Goal: Transaction & Acquisition: Purchase product/service

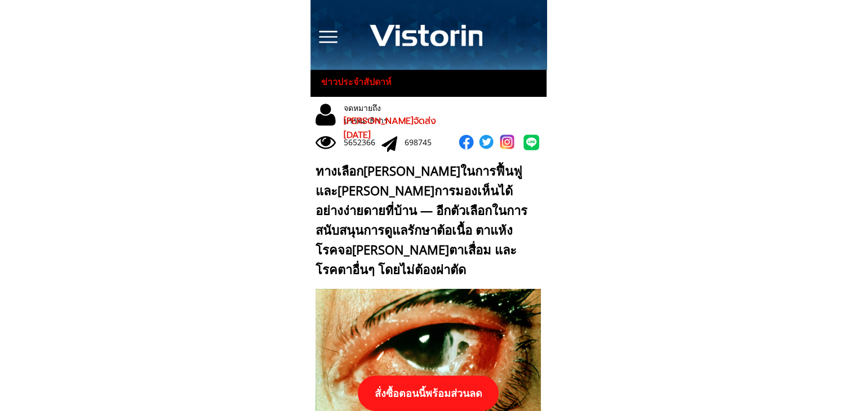
click at [466, 396] on p "สั่งซื้อตอนนี้พร้อมส่วนลด" at bounding box center [428, 393] width 141 height 35
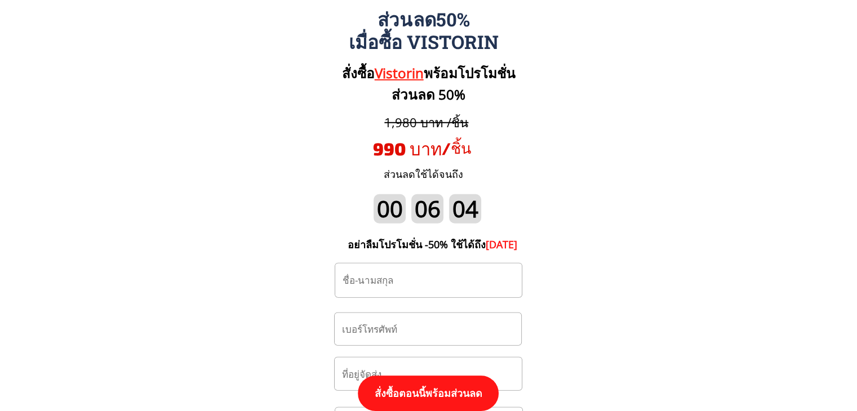
scroll to position [11810, 0]
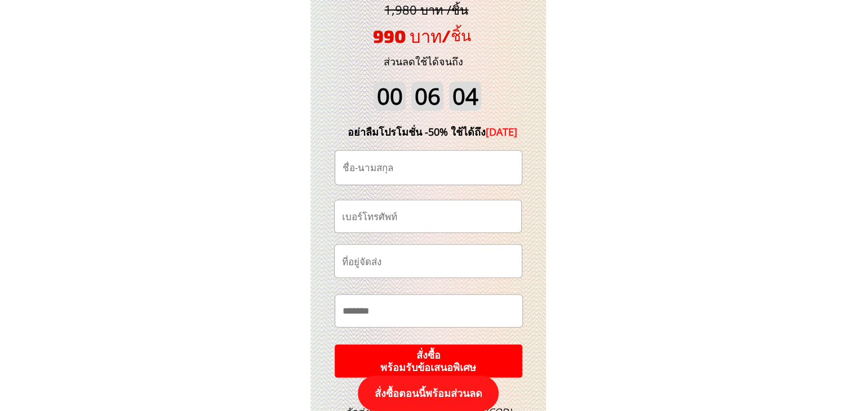
click at [442, 217] on input "tel" at bounding box center [427, 217] width 177 height 32
paste input "0818137136"
type input "0818137136"
click at [455, 168] on input "text" at bounding box center [428, 168] width 177 height 34
paste input "ป๋าน้อย [PERSON_NAME][PERSON_NAME]"
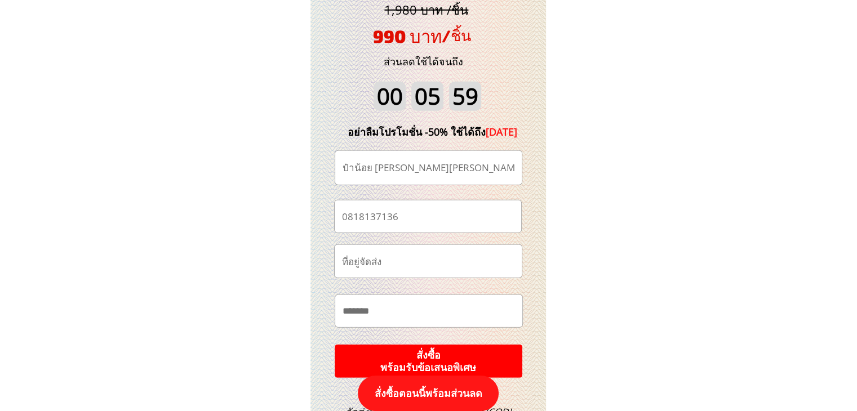
type input "ป๋าน้อย [PERSON_NAME][PERSON_NAME]"
click at [425, 318] on input "text" at bounding box center [429, 311] width 178 height 32
type input "*"
paste input "**********"
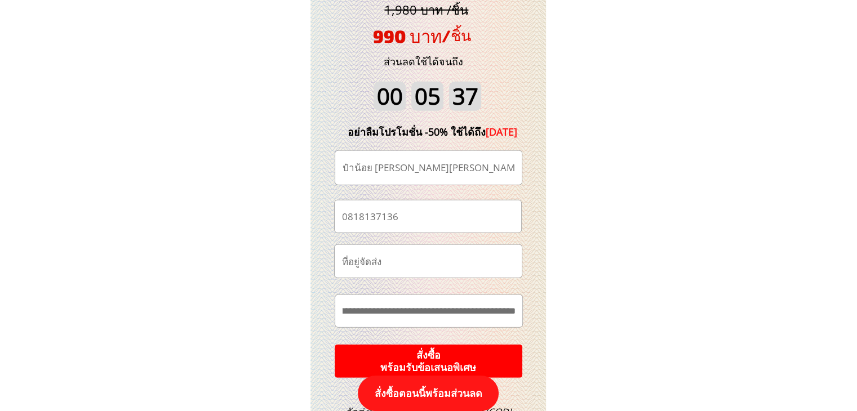
type input "**********"
click at [452, 312] on input "**********" at bounding box center [429, 311] width 179 height 33
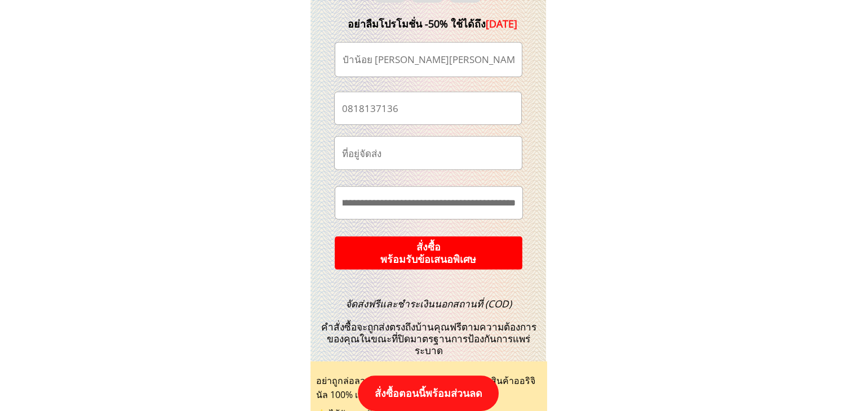
scroll to position [11923, 0]
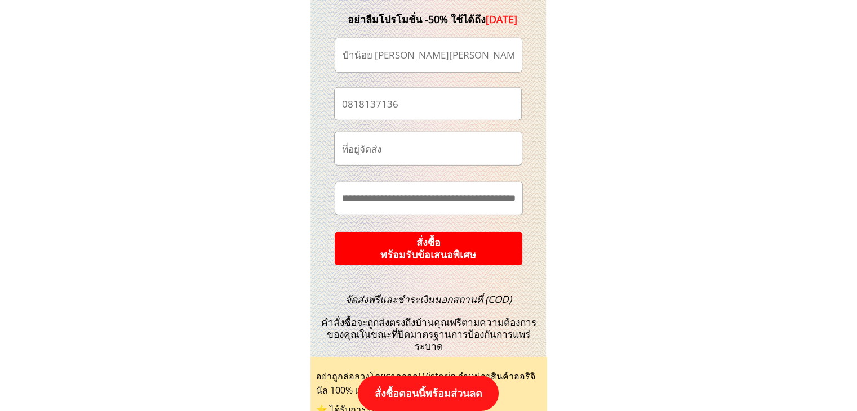
click at [469, 247] on p "สั่งซื้อ พร้อมรับข้อเสนอพิเศษ" at bounding box center [428, 249] width 189 height 34
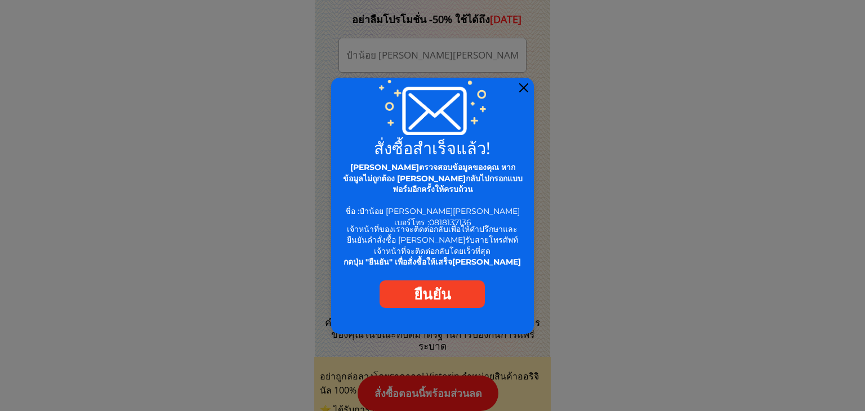
click at [520, 88] on div at bounding box center [523, 87] width 9 height 9
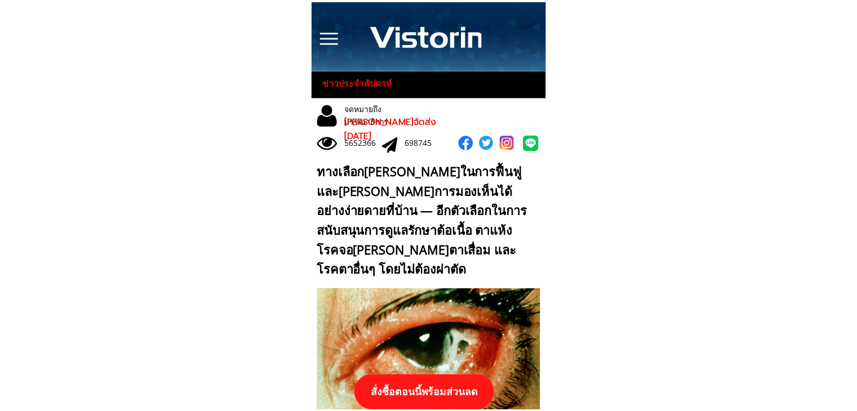
scroll to position [11923, 0]
